Goal: Information Seeking & Learning: Check status

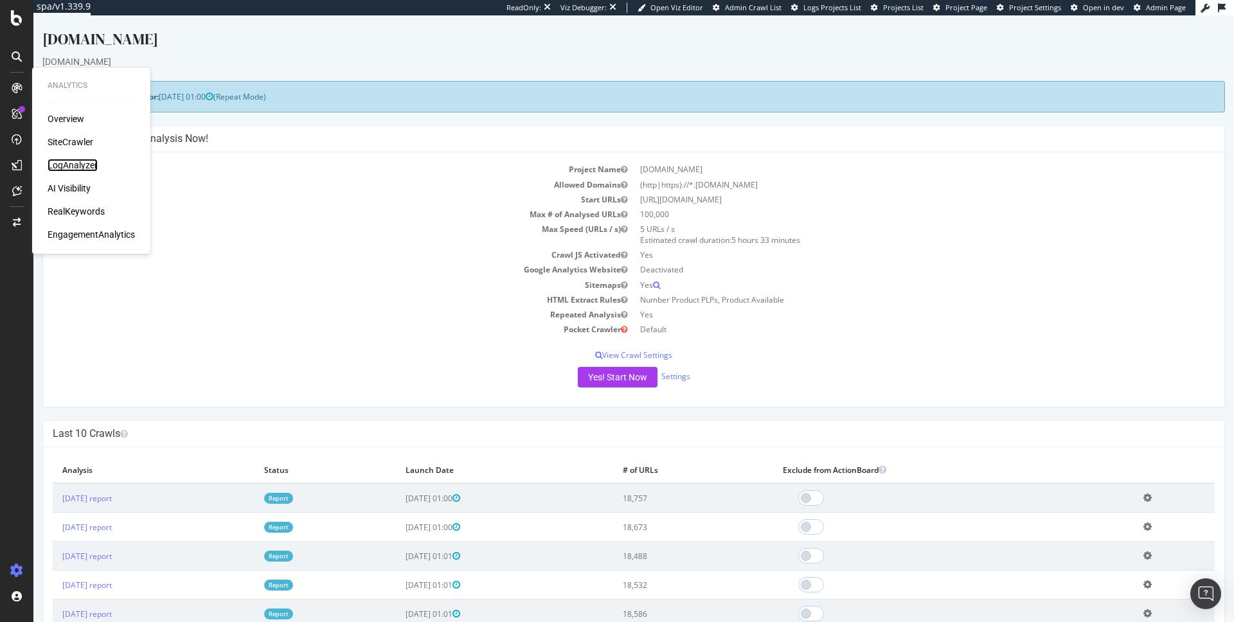
click at [71, 160] on div "LogAnalyzer" at bounding box center [73, 165] width 50 height 13
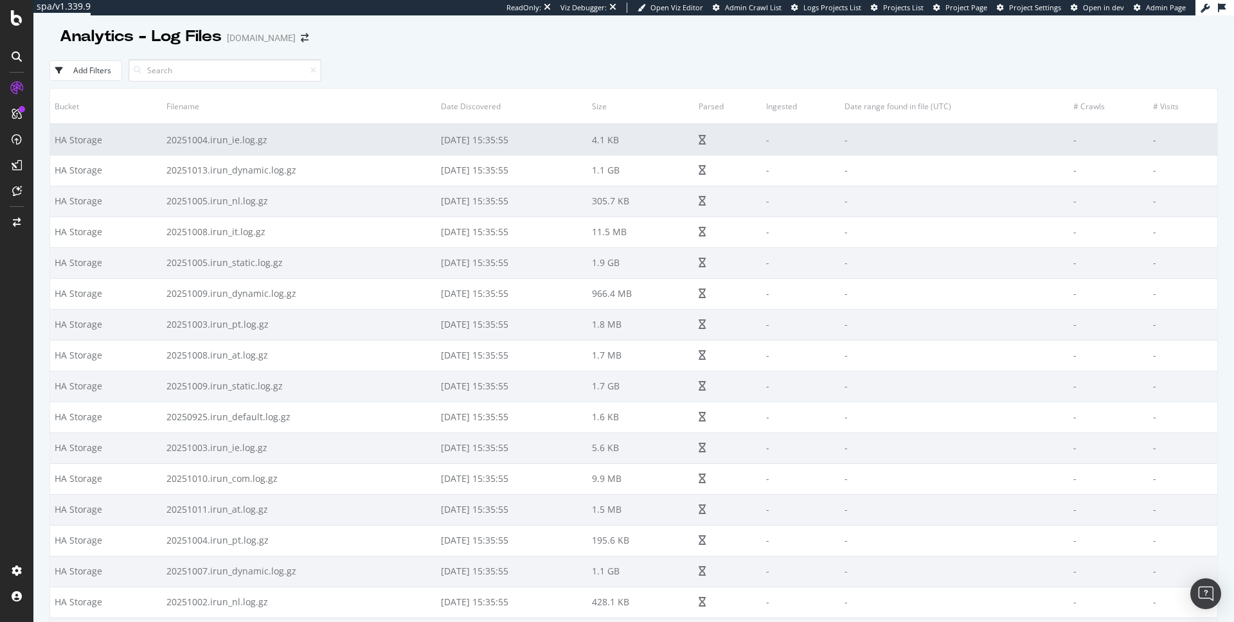
click at [621, 136] on td "4.1 KB" at bounding box center [640, 139] width 107 height 31
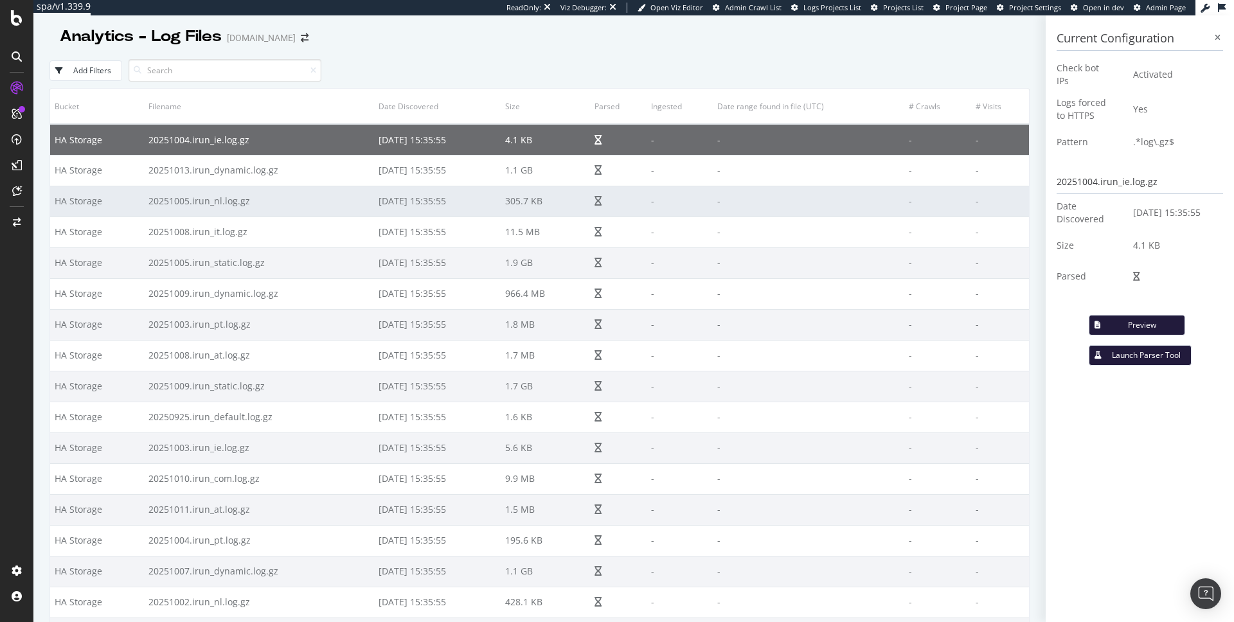
click at [646, 191] on td "-" at bounding box center [679, 201] width 66 height 31
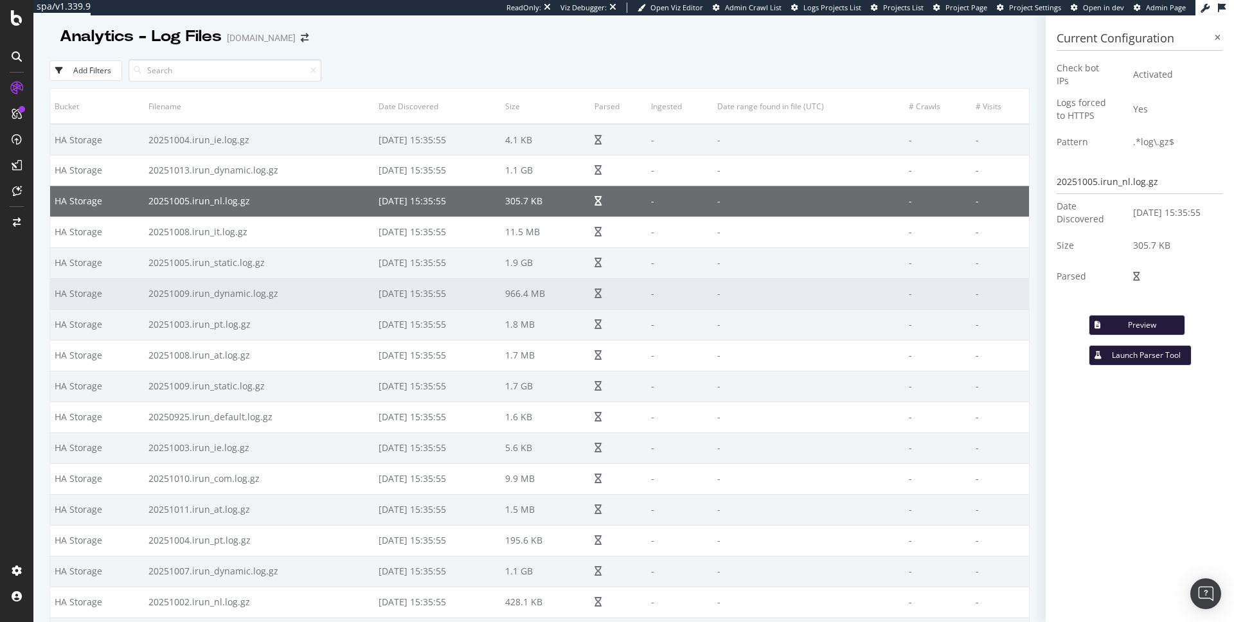
click at [664, 298] on td "-" at bounding box center [679, 293] width 66 height 31
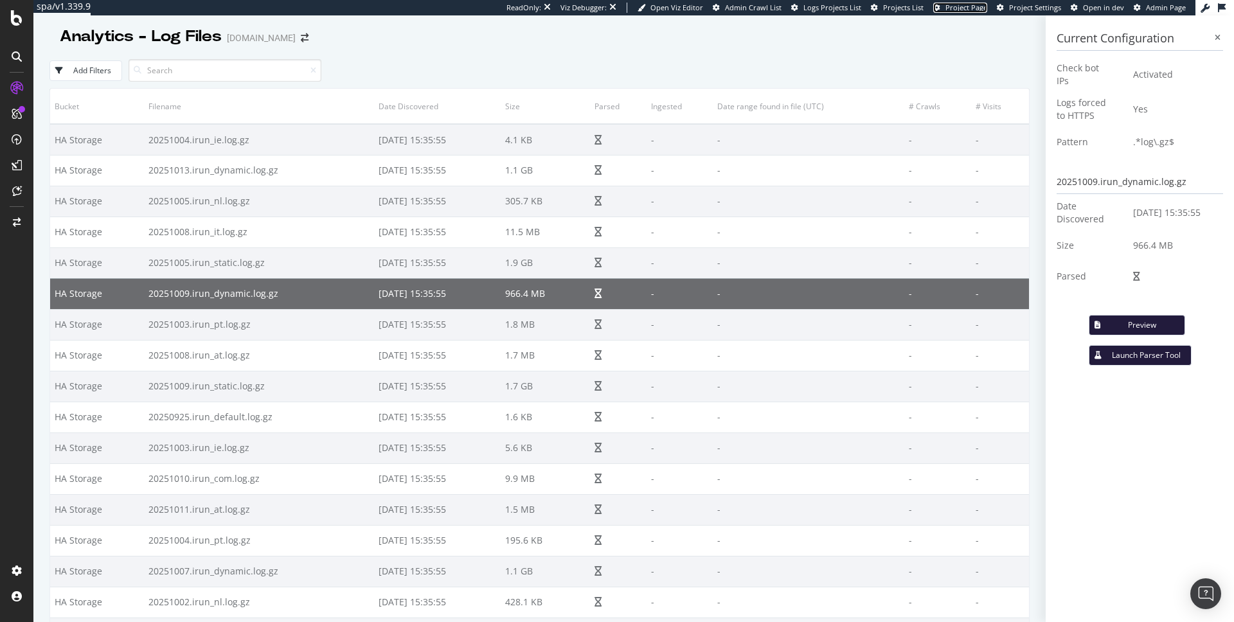
click at [978, 6] on span "Project Page" at bounding box center [966, 8] width 42 height 10
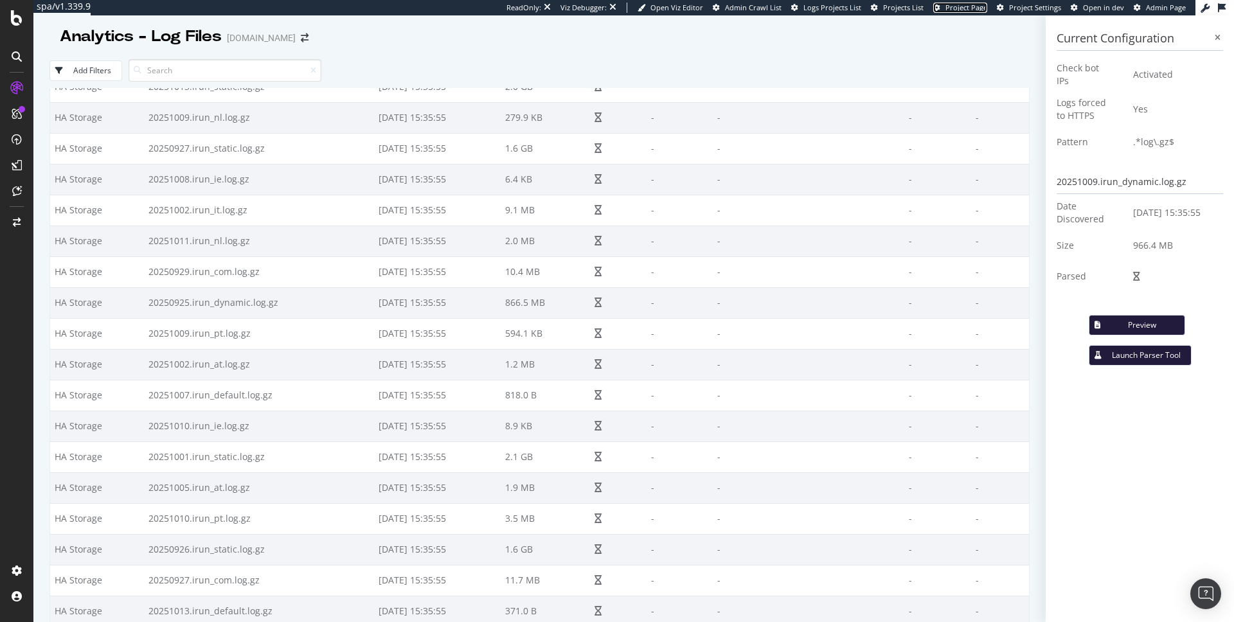
scroll to position [4050, 0]
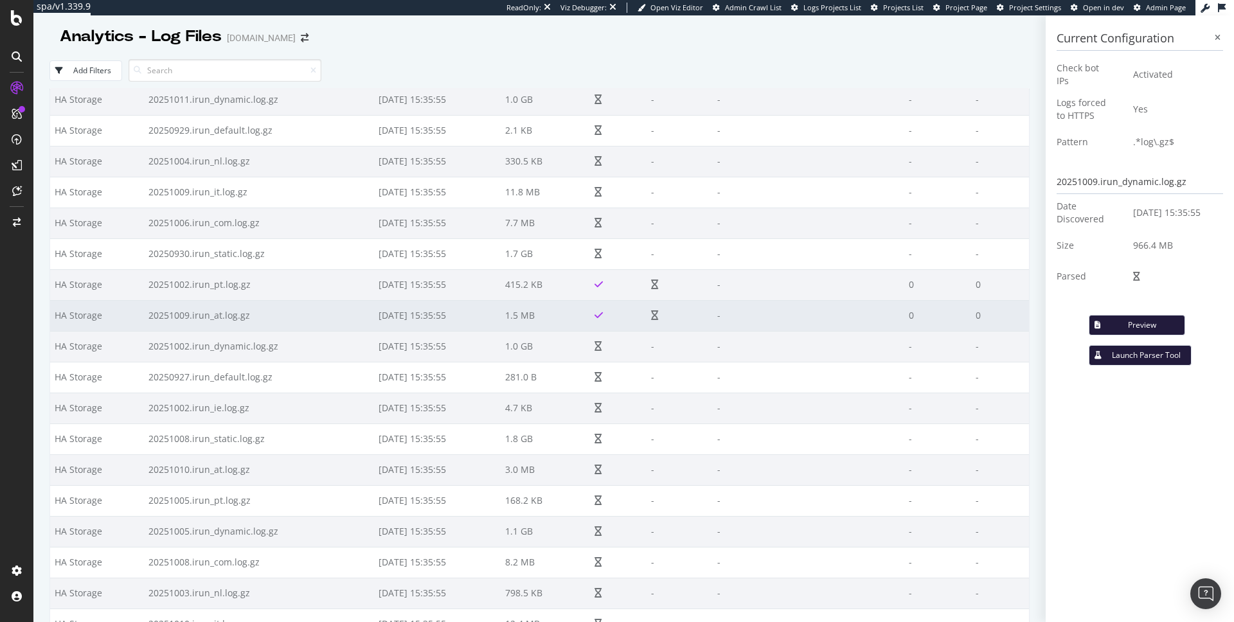
click at [460, 316] on td "2025-10-14 15:35:55" at bounding box center [437, 315] width 127 height 31
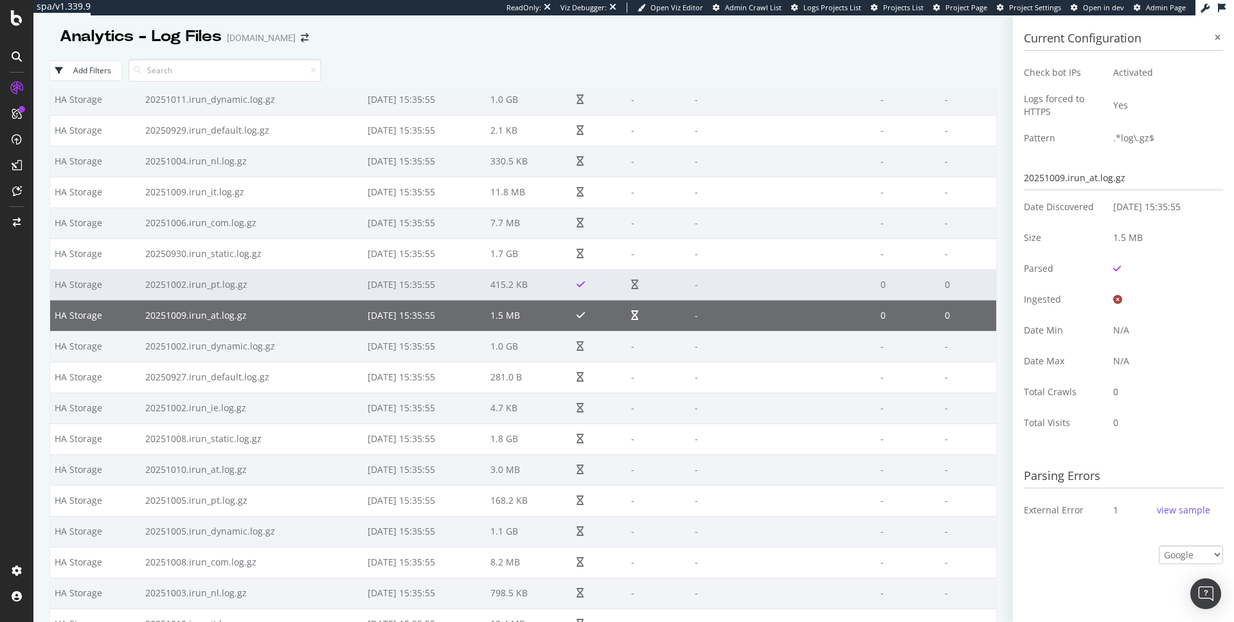
click at [434, 297] on td "2025-10-14 15:35:55" at bounding box center [424, 284] width 123 height 31
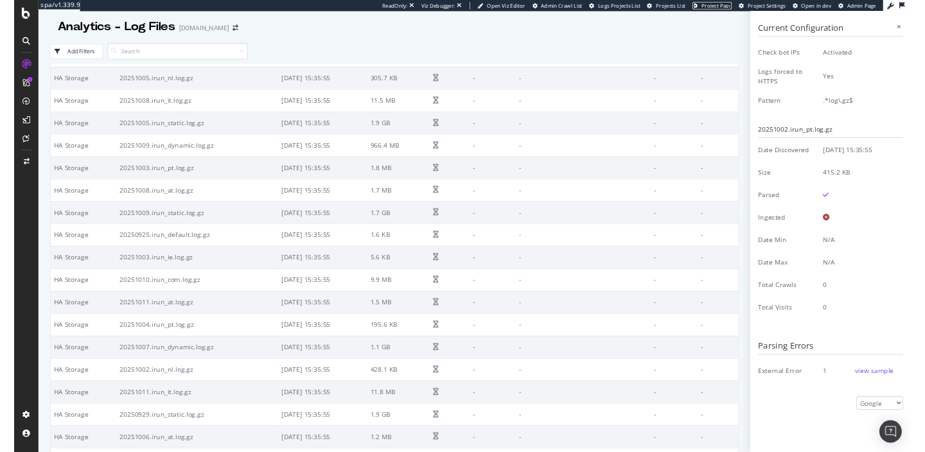
scroll to position [0, 0]
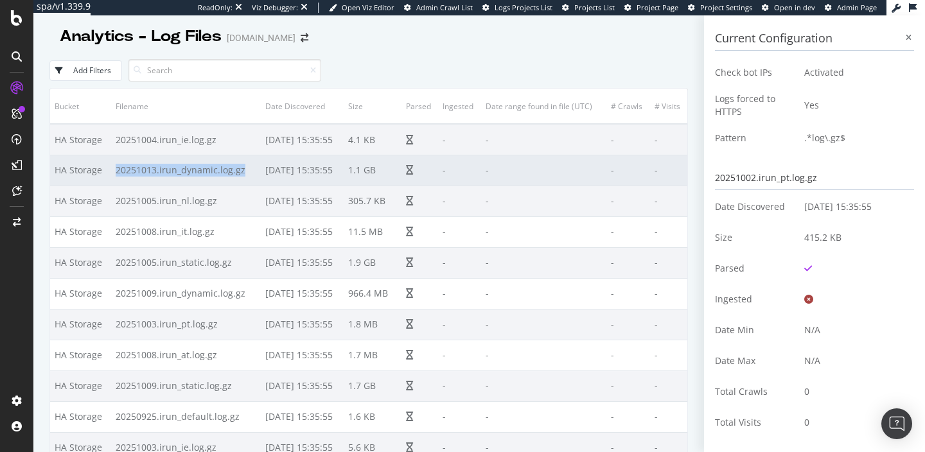
drag, startPoint x: 240, startPoint y: 173, endPoint x: 112, endPoint y: 170, distance: 128.5
click at [112, 170] on td "20251013.irun_dynamic.log.gz" at bounding box center [186, 170] width 150 height 31
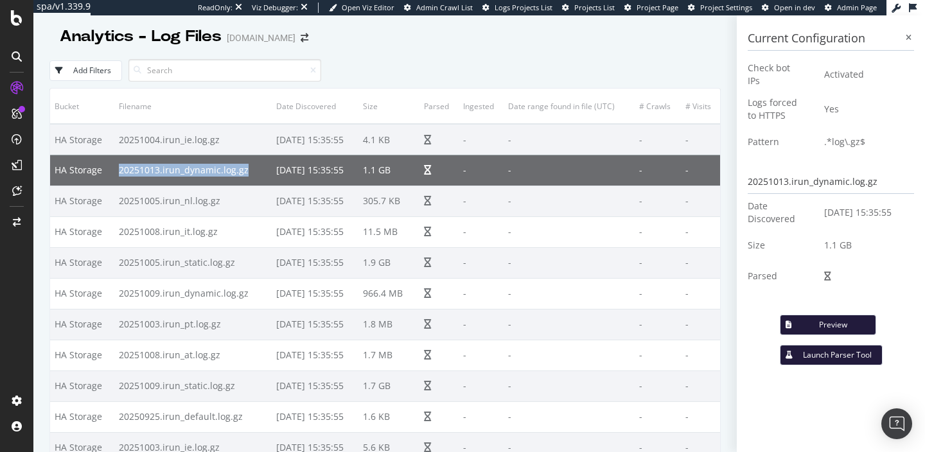
copy td "20251013.irun_dynamic.log.gz"
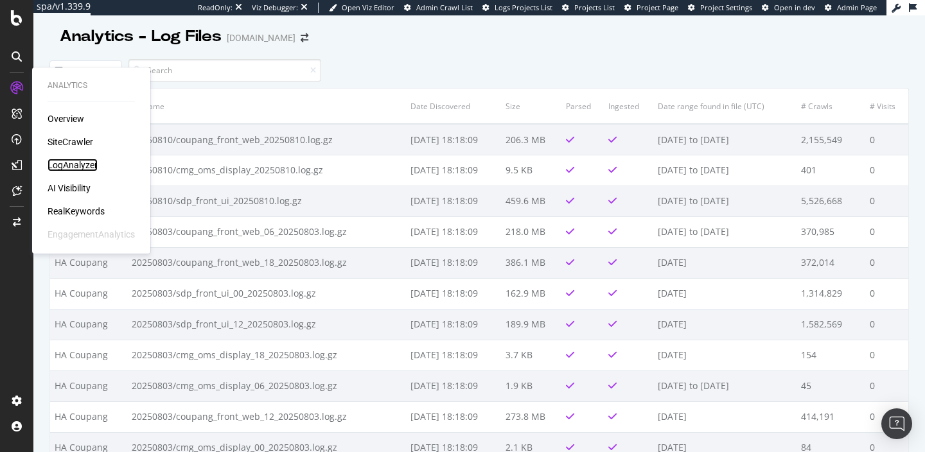
click at [71, 161] on div "LogAnalyzer" at bounding box center [73, 165] width 50 height 13
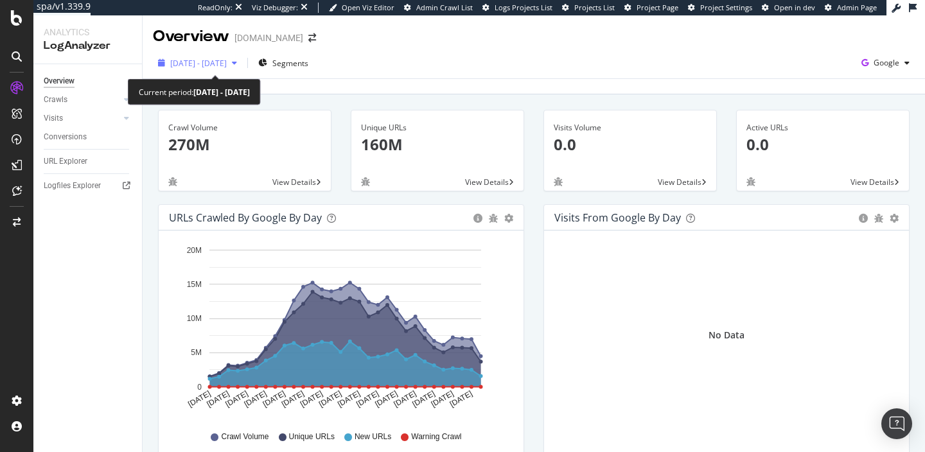
click at [227, 63] on span "[DATE] - [DATE]" at bounding box center [198, 63] width 57 height 11
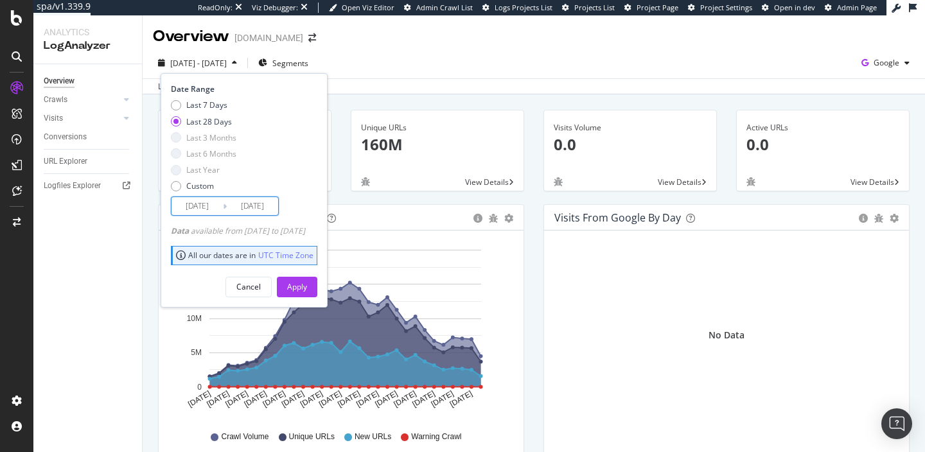
click at [213, 209] on input "[DATE]" at bounding box center [197, 206] width 51 height 18
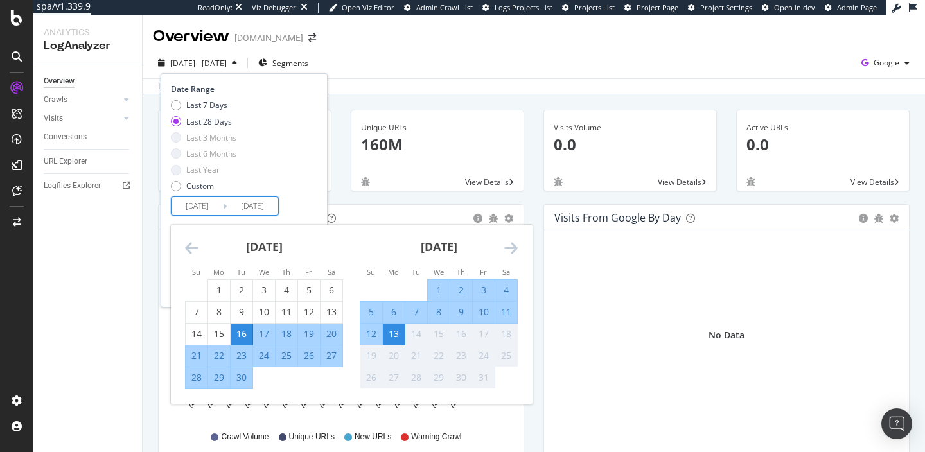
click at [190, 251] on icon "Move backward to switch to the previous month." at bounding box center [191, 247] width 13 height 15
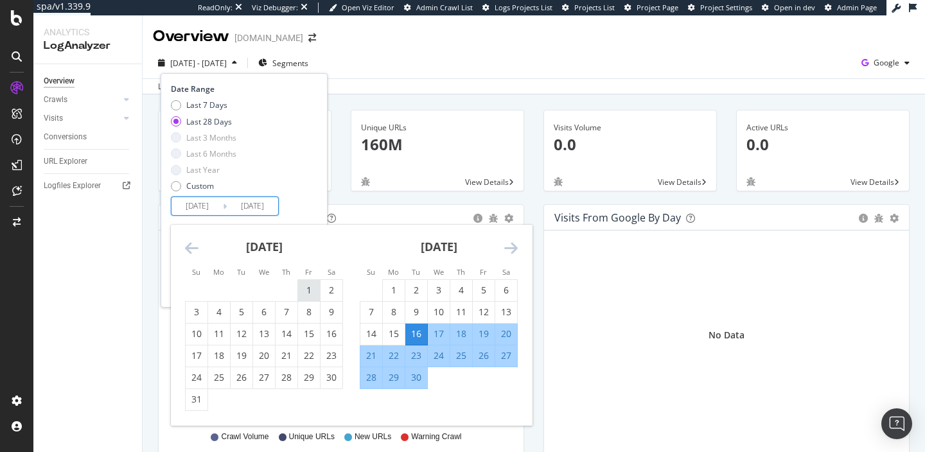
click at [308, 285] on div "1" at bounding box center [309, 290] width 22 height 13
type input "[DATE]"
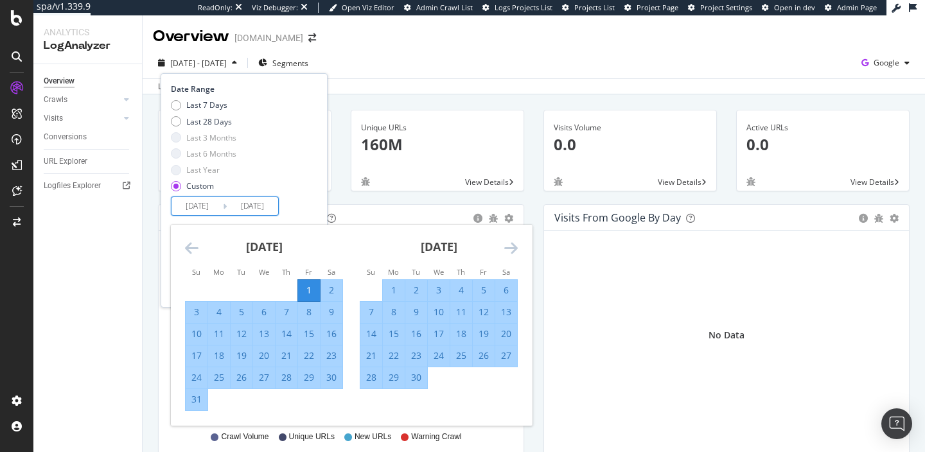
click at [314, 183] on div "Last 7 Days Last 28 Days Last 3 Months Last 6 Months Last Year Custom" at bounding box center [242, 148] width 143 height 97
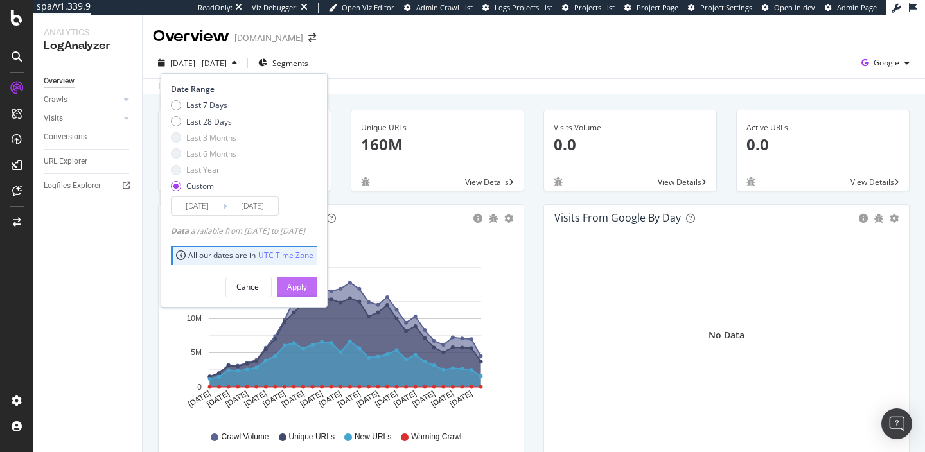
click at [307, 282] on div "Apply" at bounding box center [297, 286] width 20 height 11
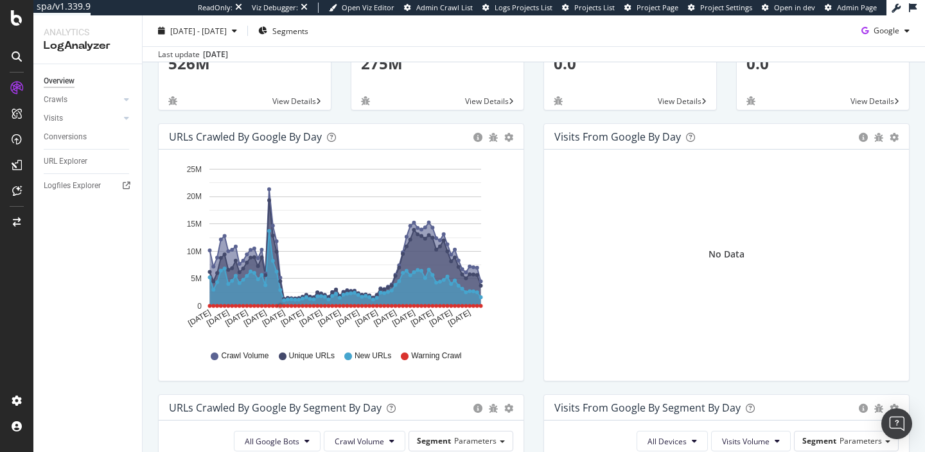
scroll to position [112, 0]
